Goal: Find specific page/section: Find specific page/section

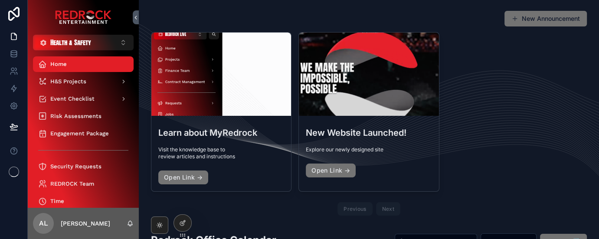
click at [89, 34] on div "scrollable content" at bounding box center [83, 17] width 111 height 35
click at [90, 43] on span "Health & Safety" at bounding box center [70, 42] width 41 height 9
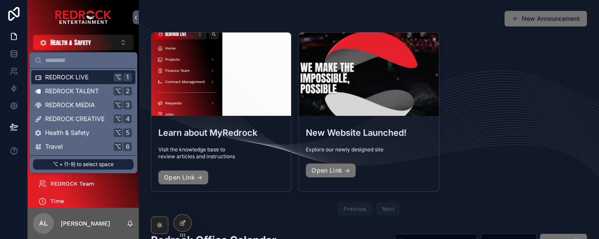
click at [83, 80] on span "REDROCK LIVE" at bounding box center [66, 77] width 43 height 9
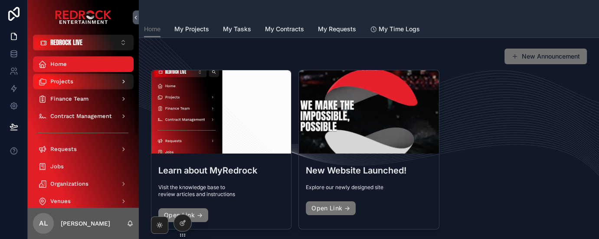
click at [75, 84] on div "Projects" at bounding box center [83, 82] width 90 height 14
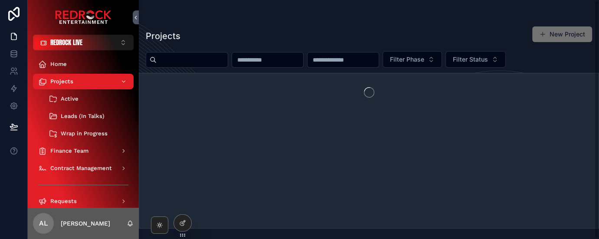
click at [200, 59] on input "scrollable content" at bounding box center [192, 60] width 71 height 12
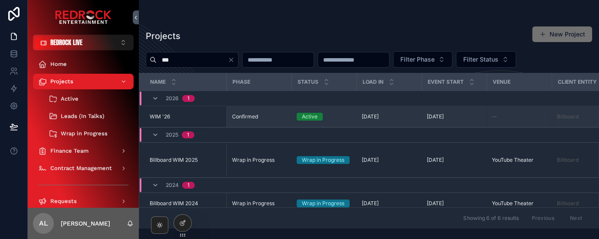
type input "***"
click at [157, 120] on span "WIM '26" at bounding box center [160, 116] width 20 height 7
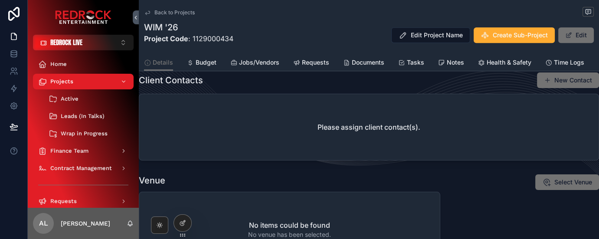
scroll to position [363, 0]
